Goal: Check status: Check status

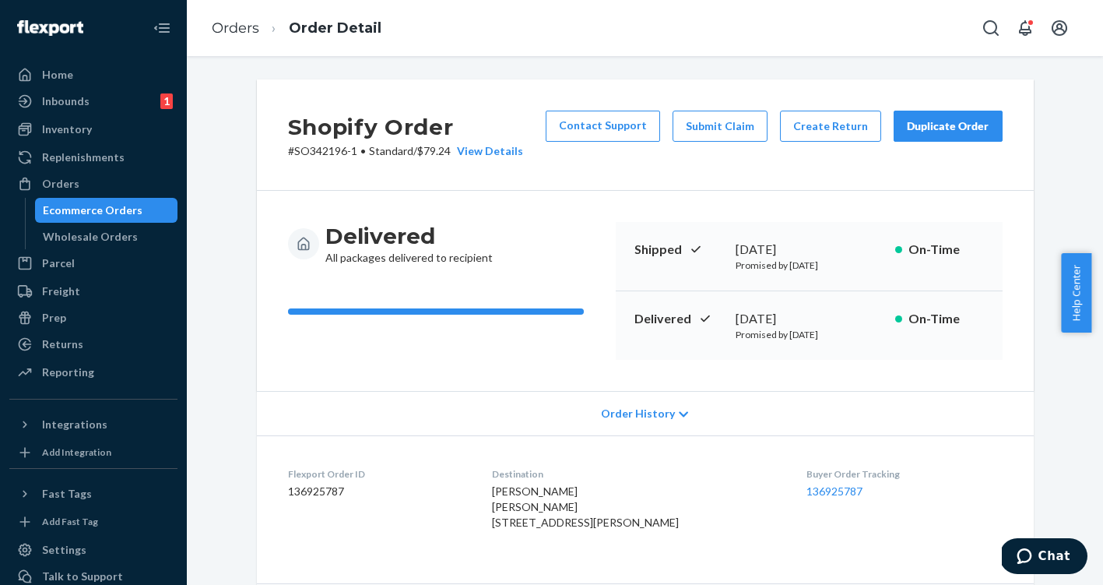
click at [112, 217] on div "Ecommerce Orders" at bounding box center [93, 210] width 100 height 16
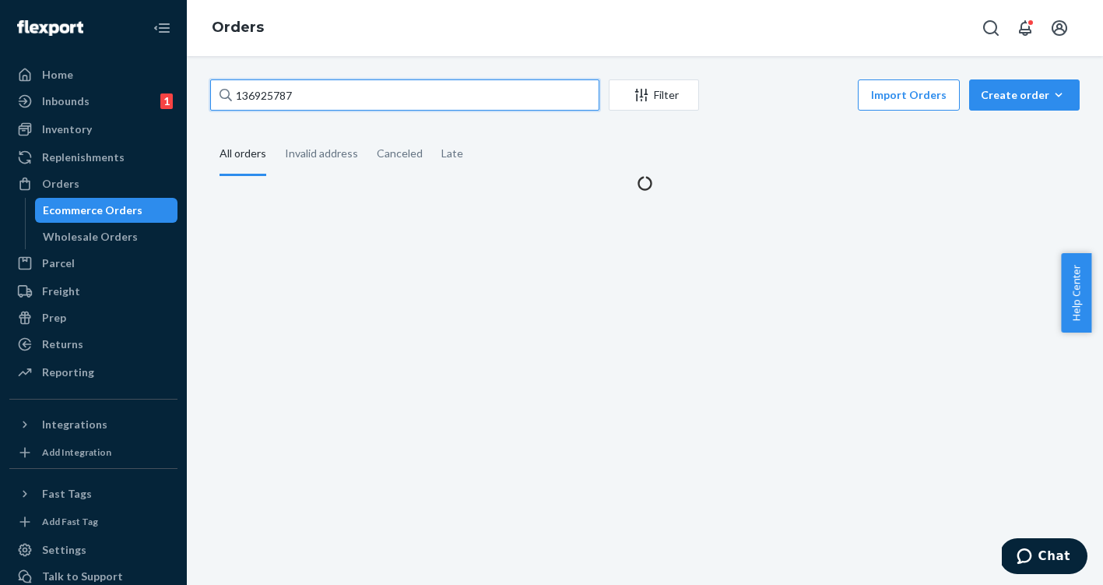
click at [255, 102] on input "136925787" at bounding box center [404, 94] width 389 height 31
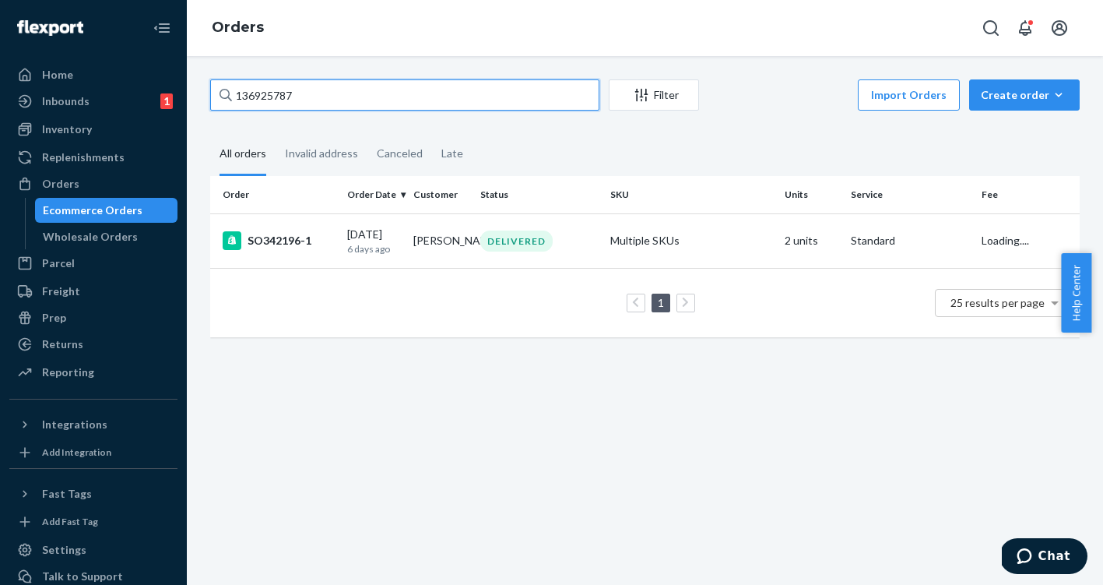
paste input "374904"
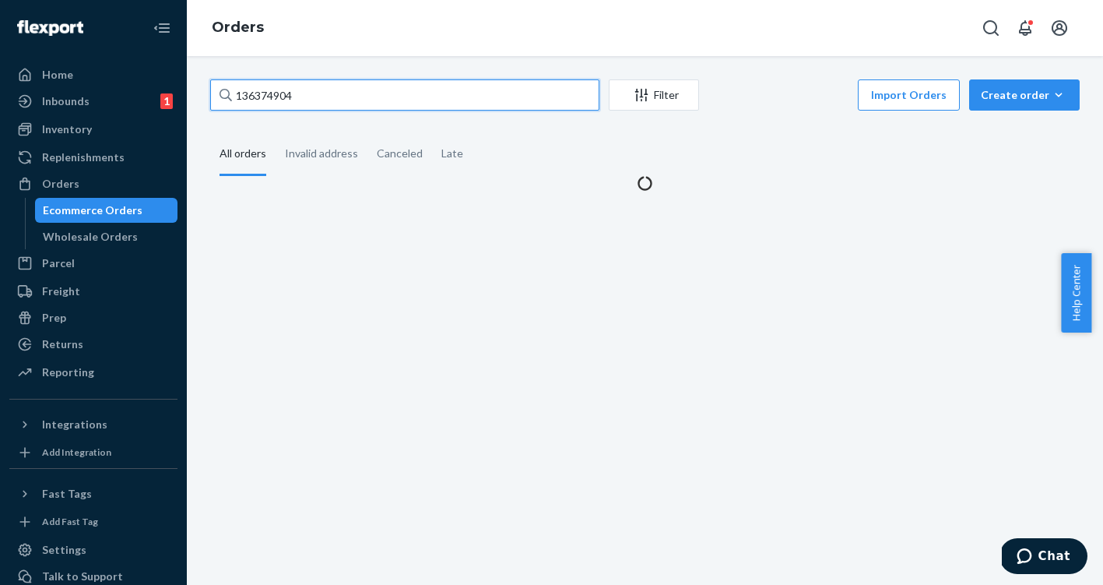
type input "136374904"
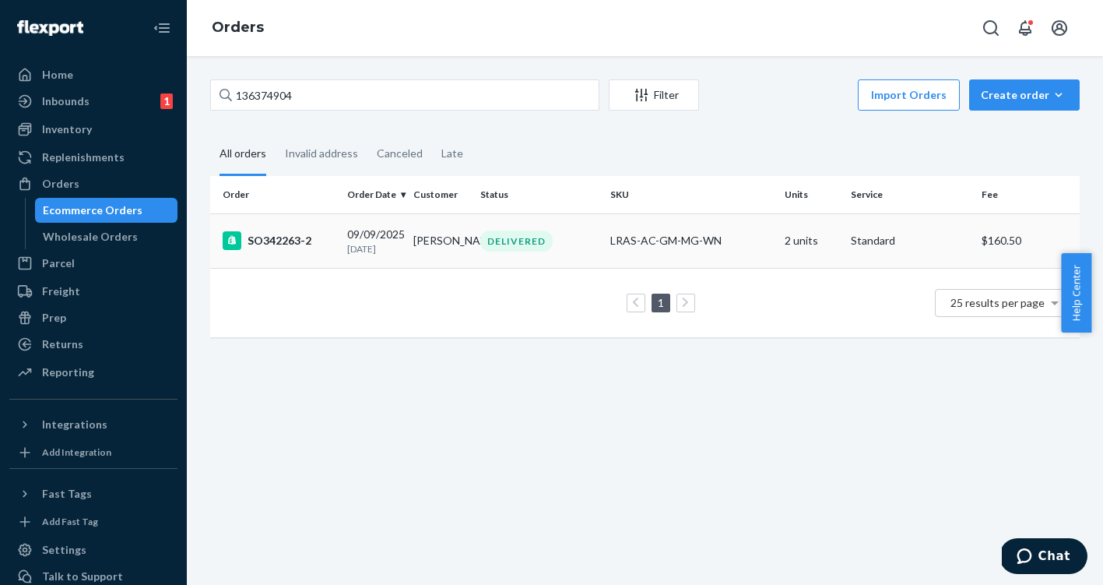
click at [354, 245] on p "[DATE]" at bounding box center [374, 248] width 54 height 13
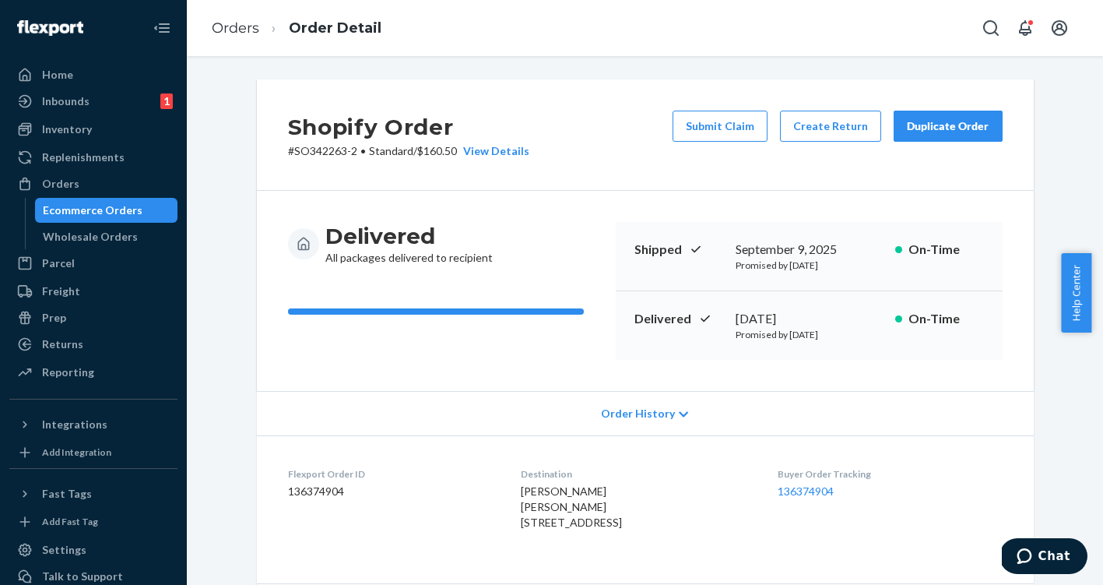
click at [112, 204] on div "Ecommerce Orders" at bounding box center [93, 210] width 100 height 16
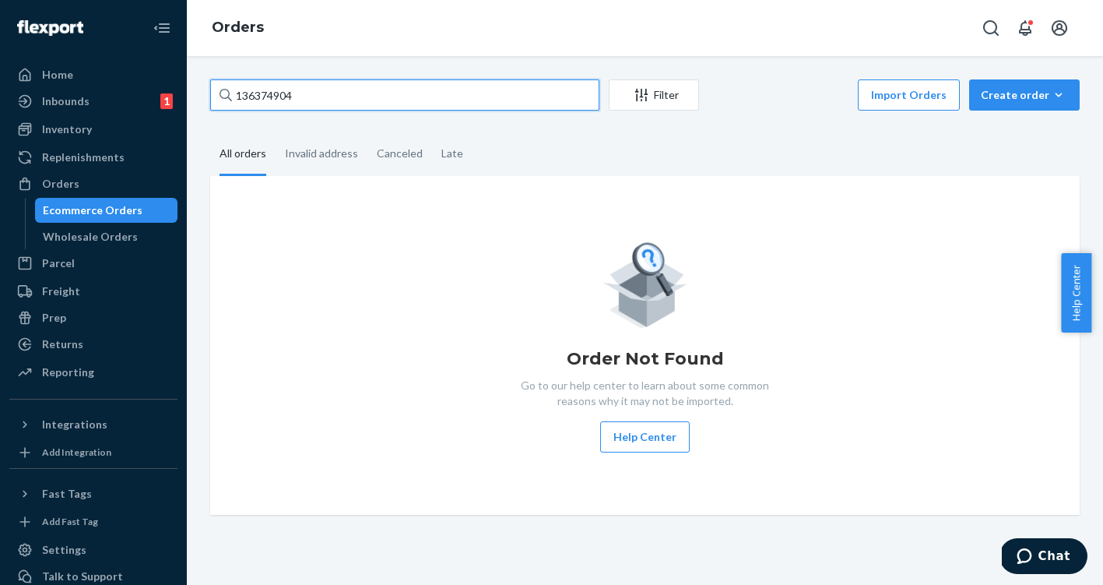
click at [272, 96] on input "136374904" at bounding box center [404, 94] width 389 height 31
paste input "7157369"
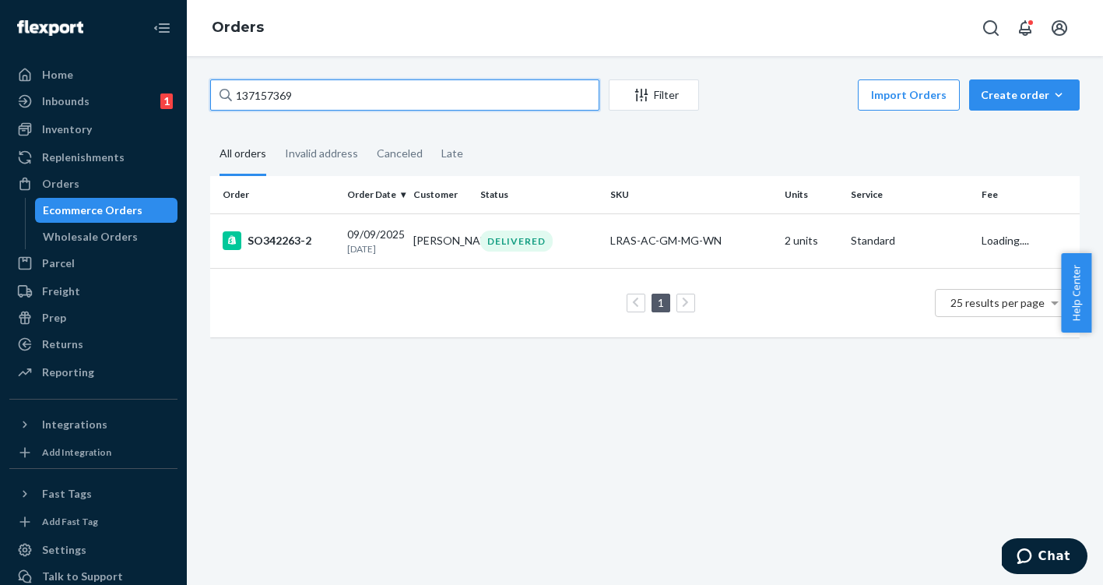
type input "137157369"
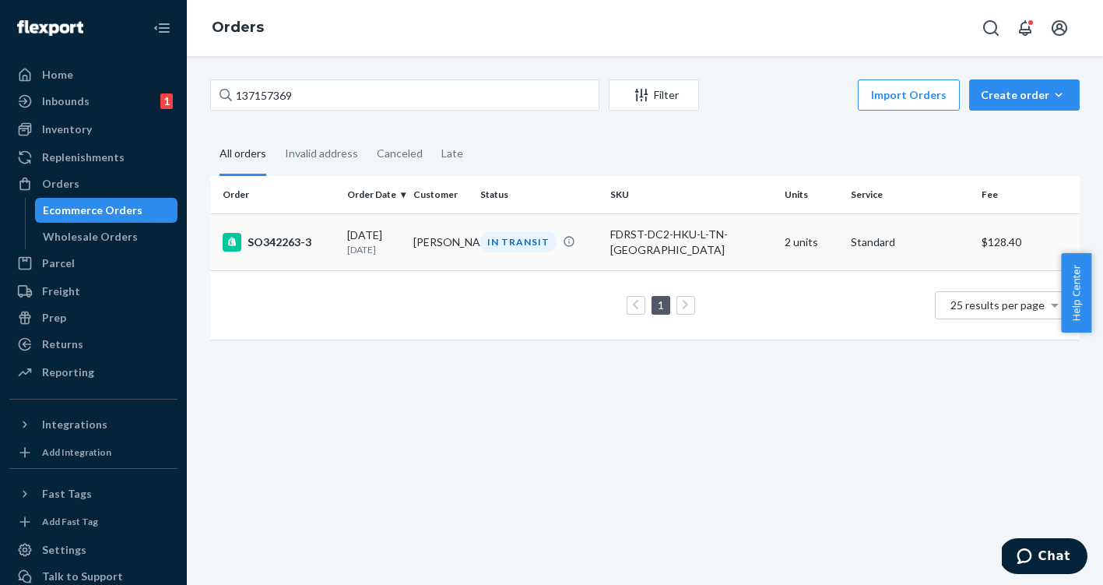
click at [279, 242] on div "SO342263-3" at bounding box center [279, 242] width 112 height 19
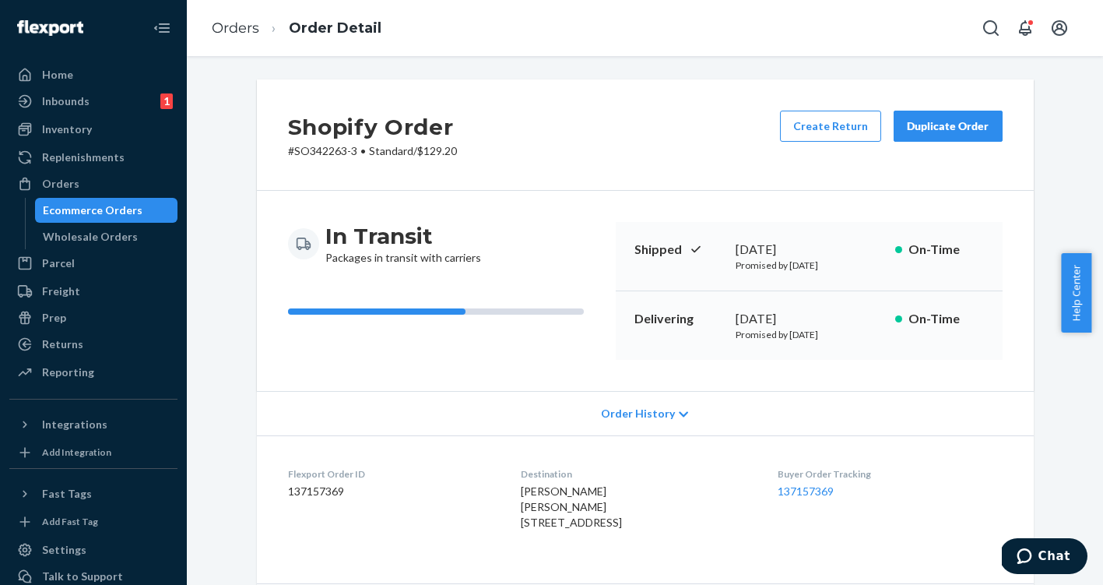
drag, startPoint x: 725, startPoint y: 316, endPoint x: 851, endPoint y: 337, distance: 127.9
click at [851, 337] on div "Delivering [DATE] Promised by [DATE] On-Time" at bounding box center [809, 325] width 387 height 69
copy div "[DATE] Promised by [DATE]"
